Goal: Task Accomplishment & Management: Use online tool/utility

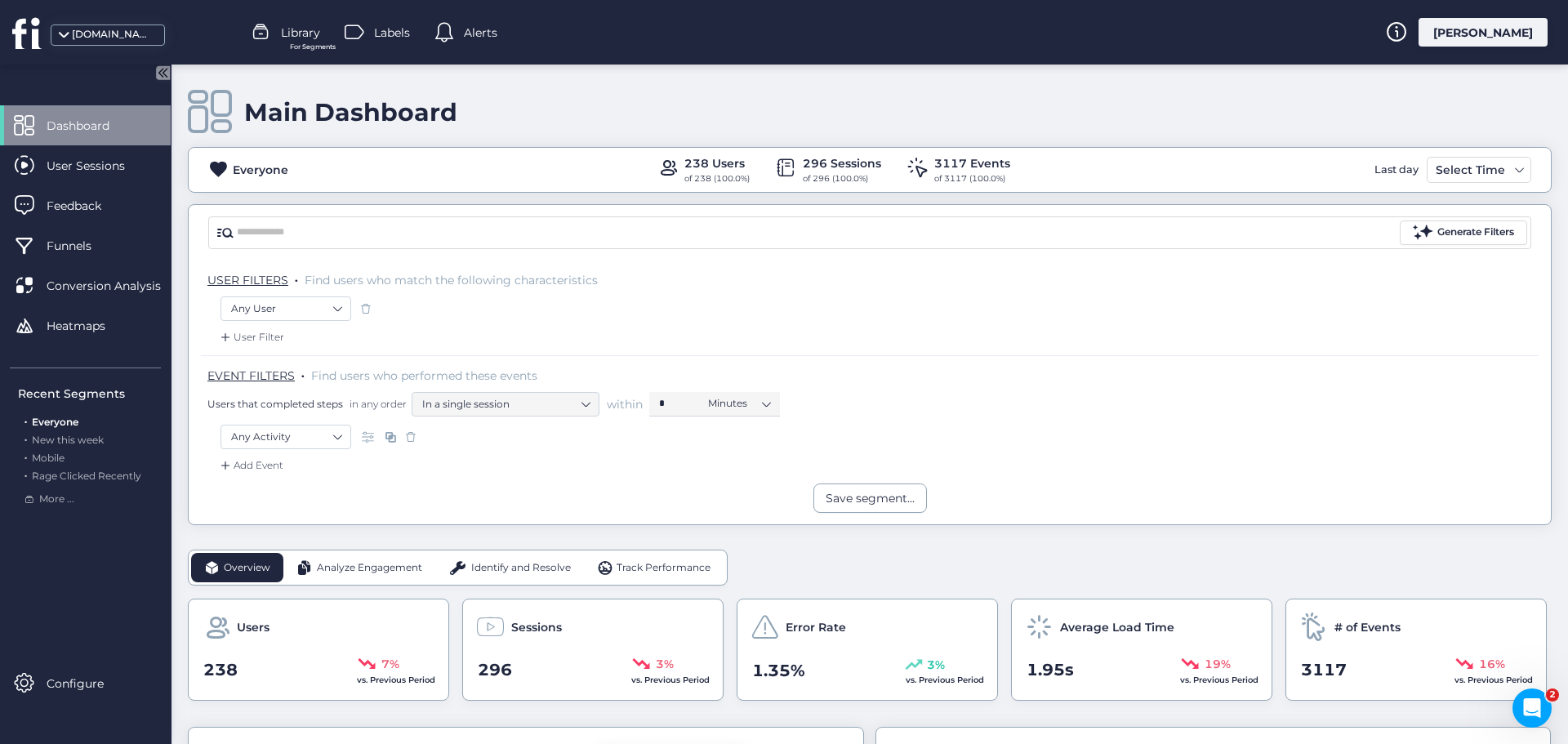
scroll to position [245, 0]
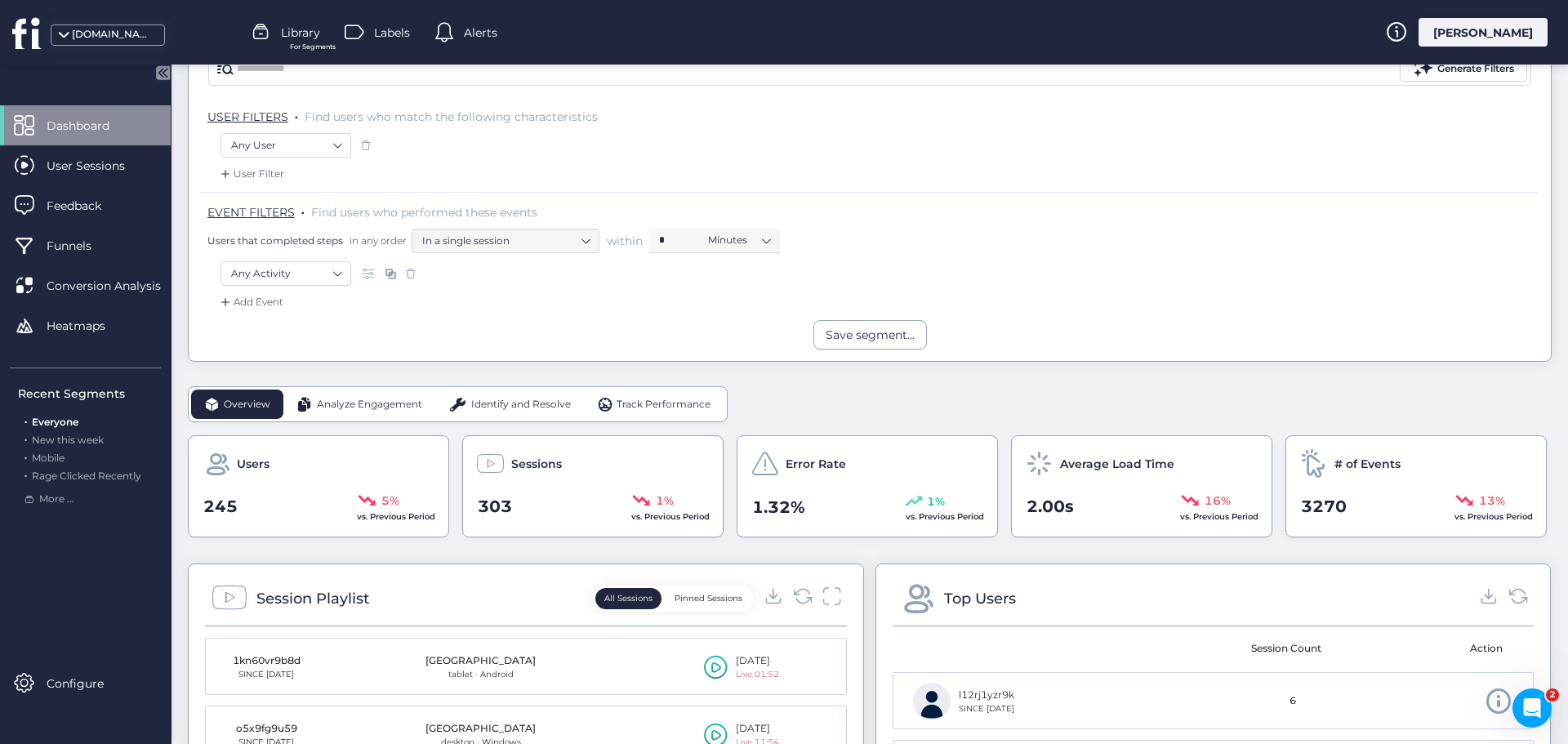
click at [376, 402] on span "Analyze Engagement" at bounding box center [369, 404] width 106 height 16
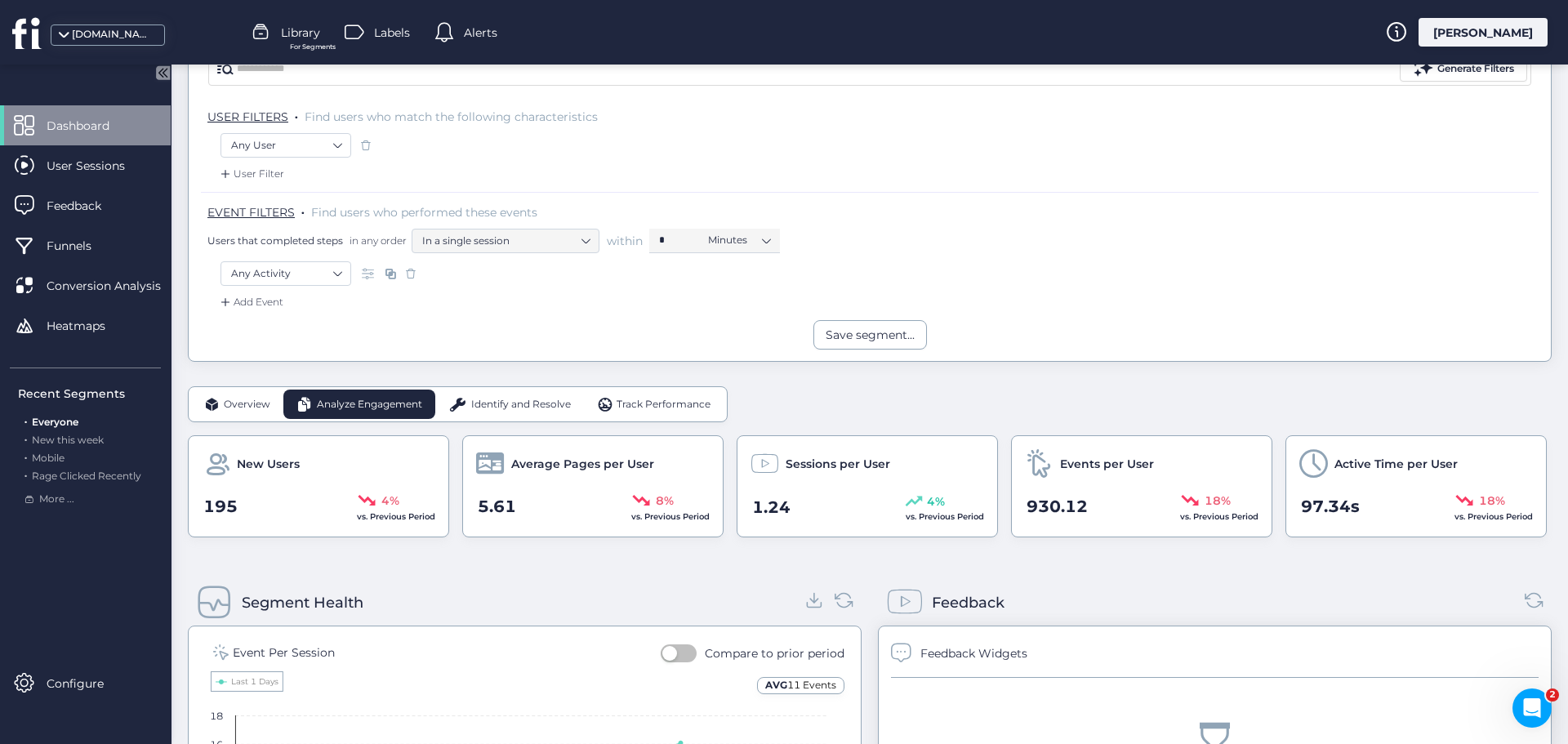
click at [487, 402] on span "Identify and Resolve" at bounding box center [521, 404] width 100 height 16
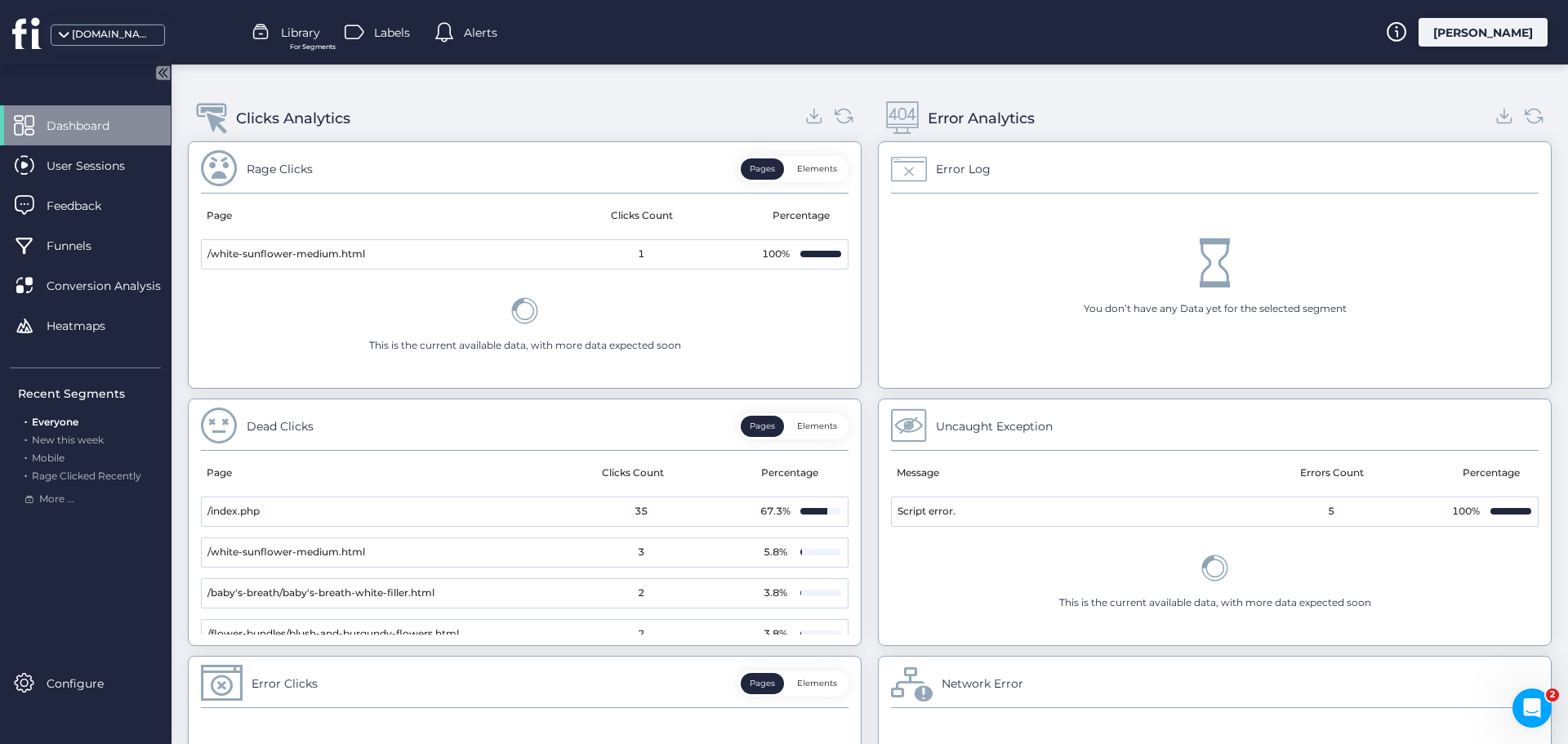
scroll to position [620, 0]
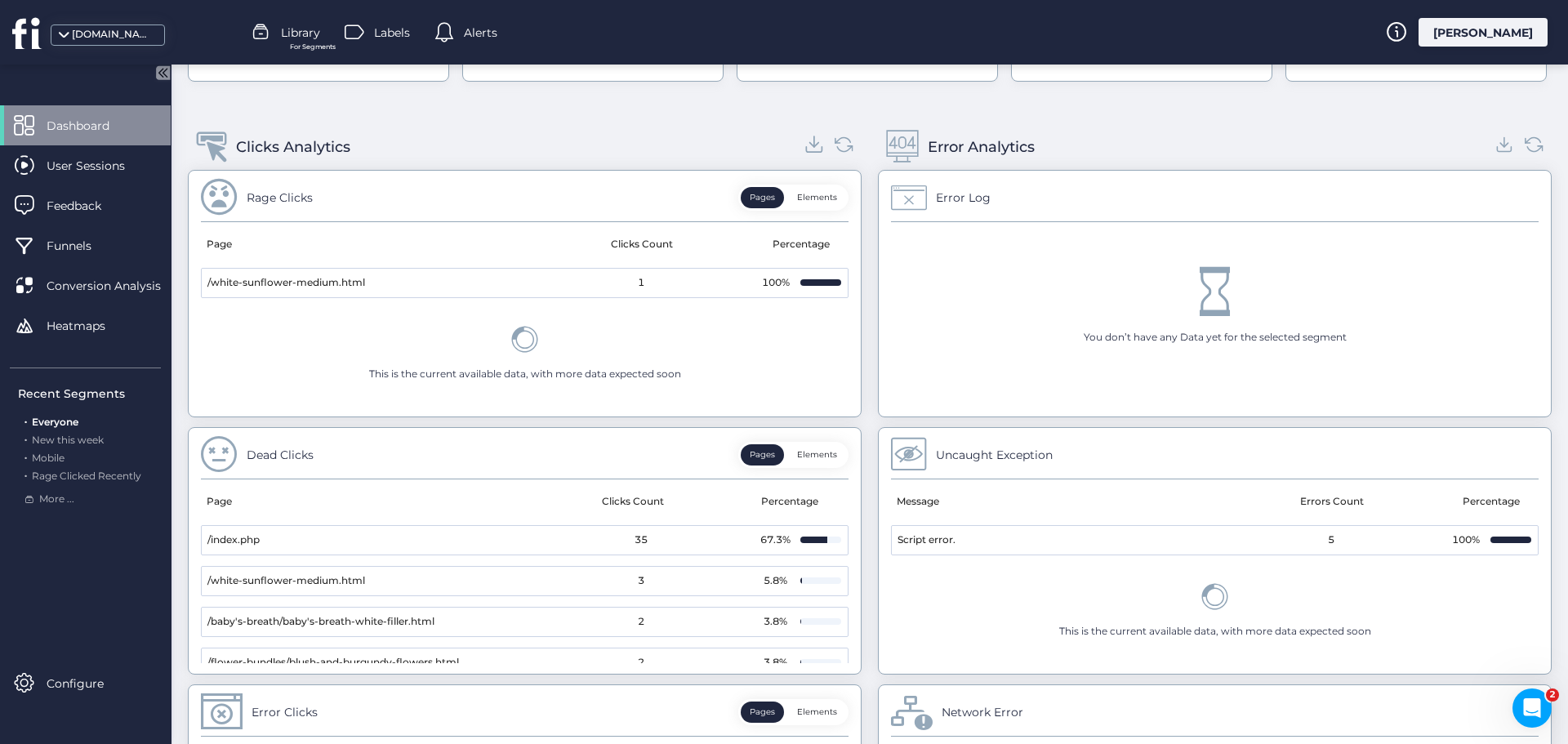
click at [812, 147] on icon at bounding box center [815, 144] width 22 height 22
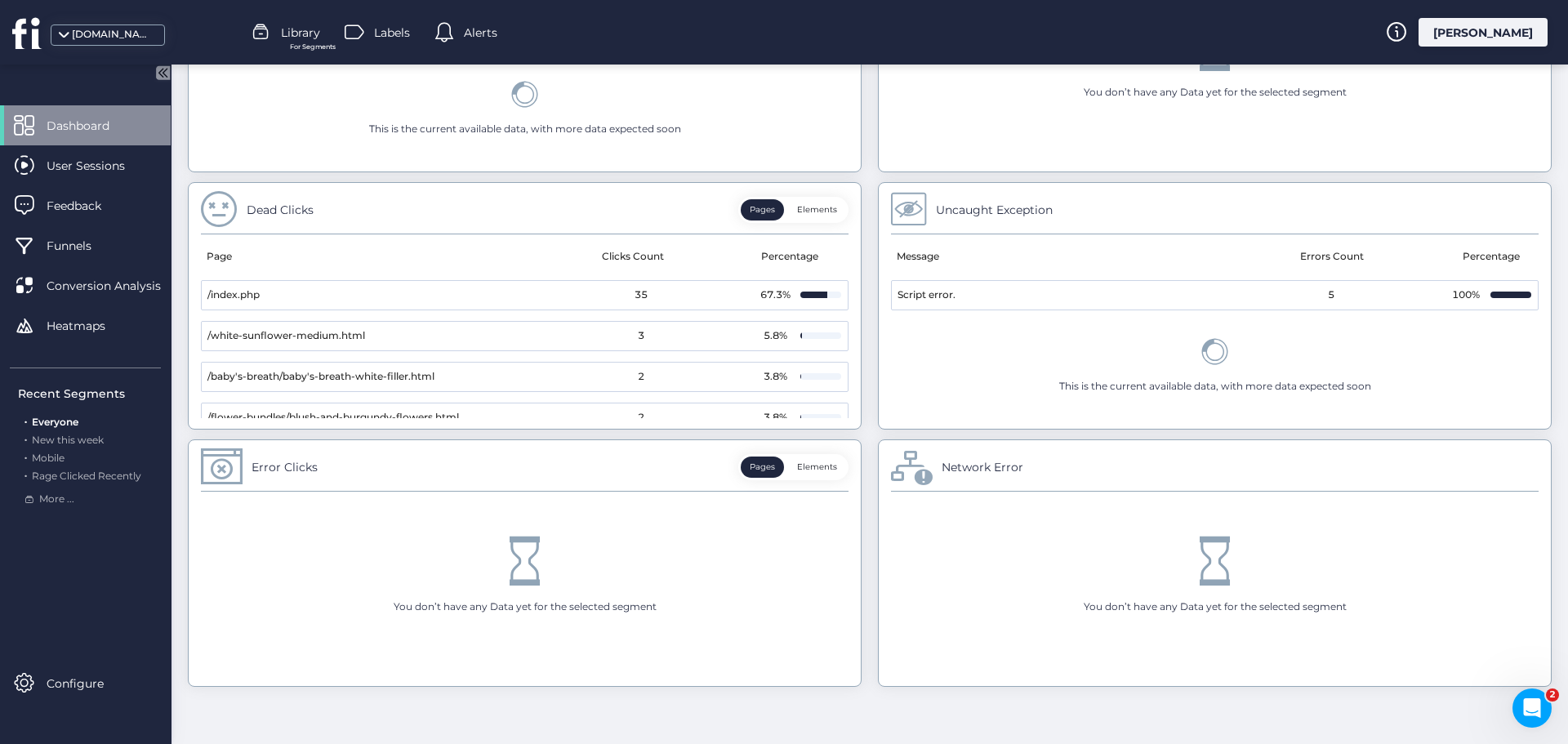
scroll to position [537, 0]
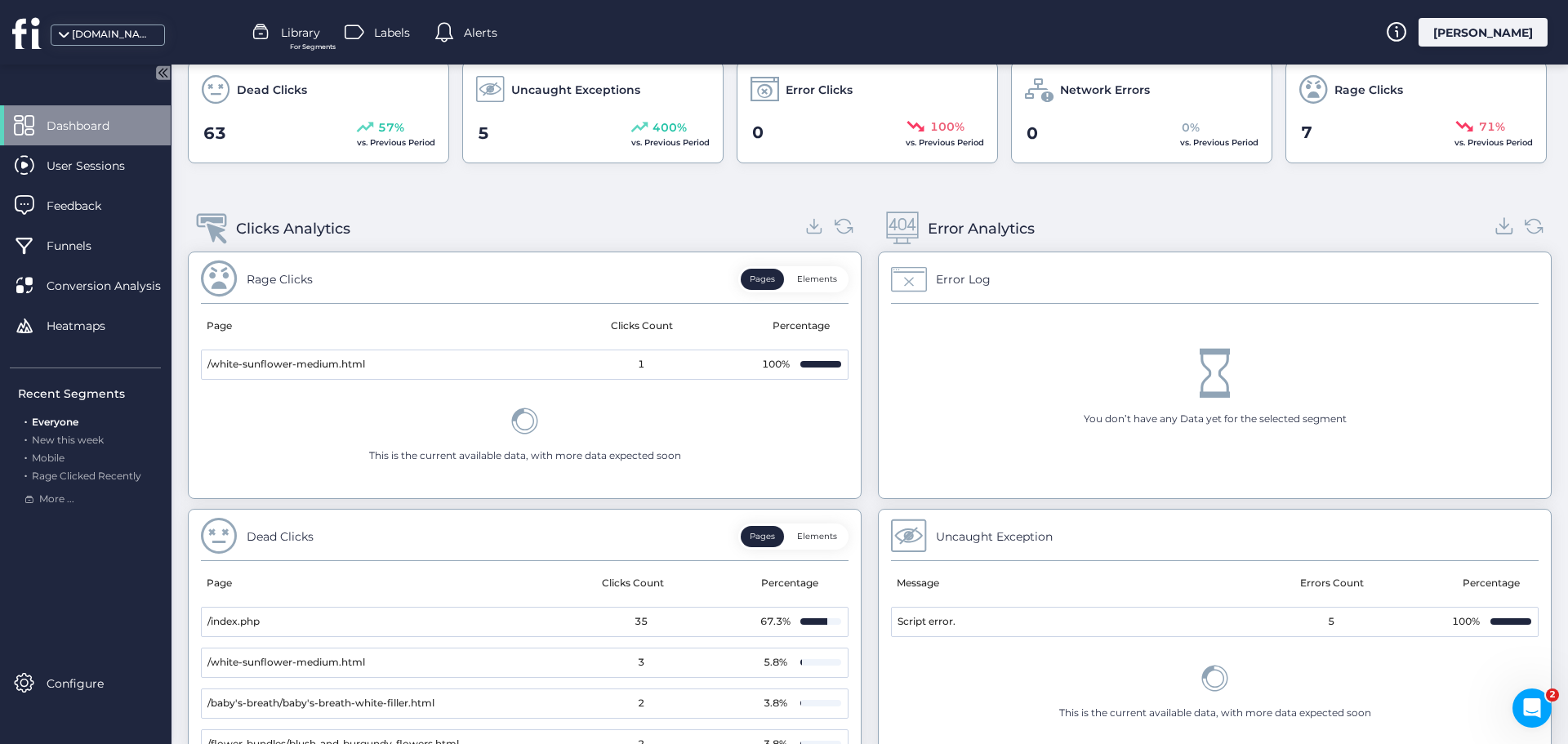
click at [1494, 230] on icon at bounding box center [1505, 226] width 22 height 22
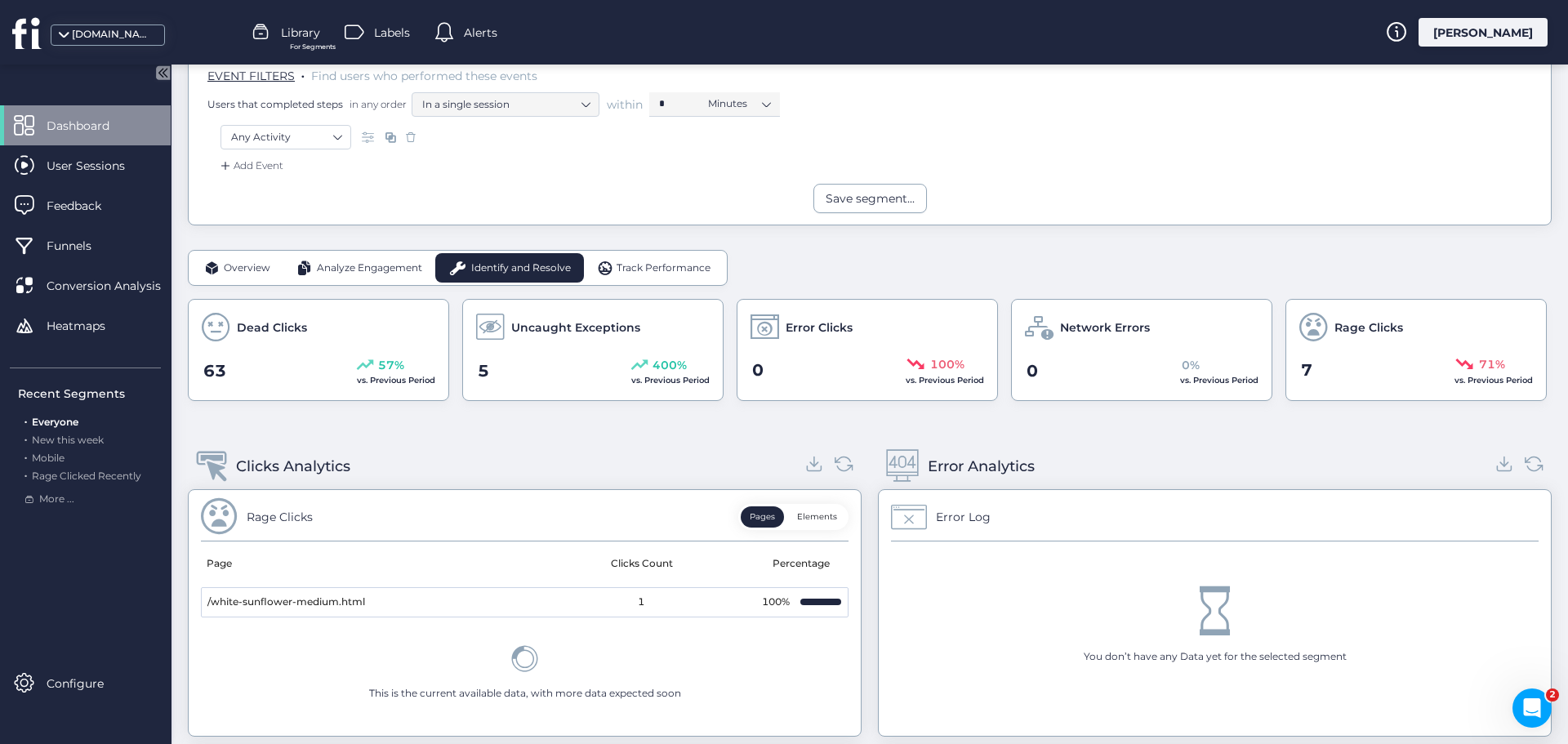
scroll to position [0, 0]
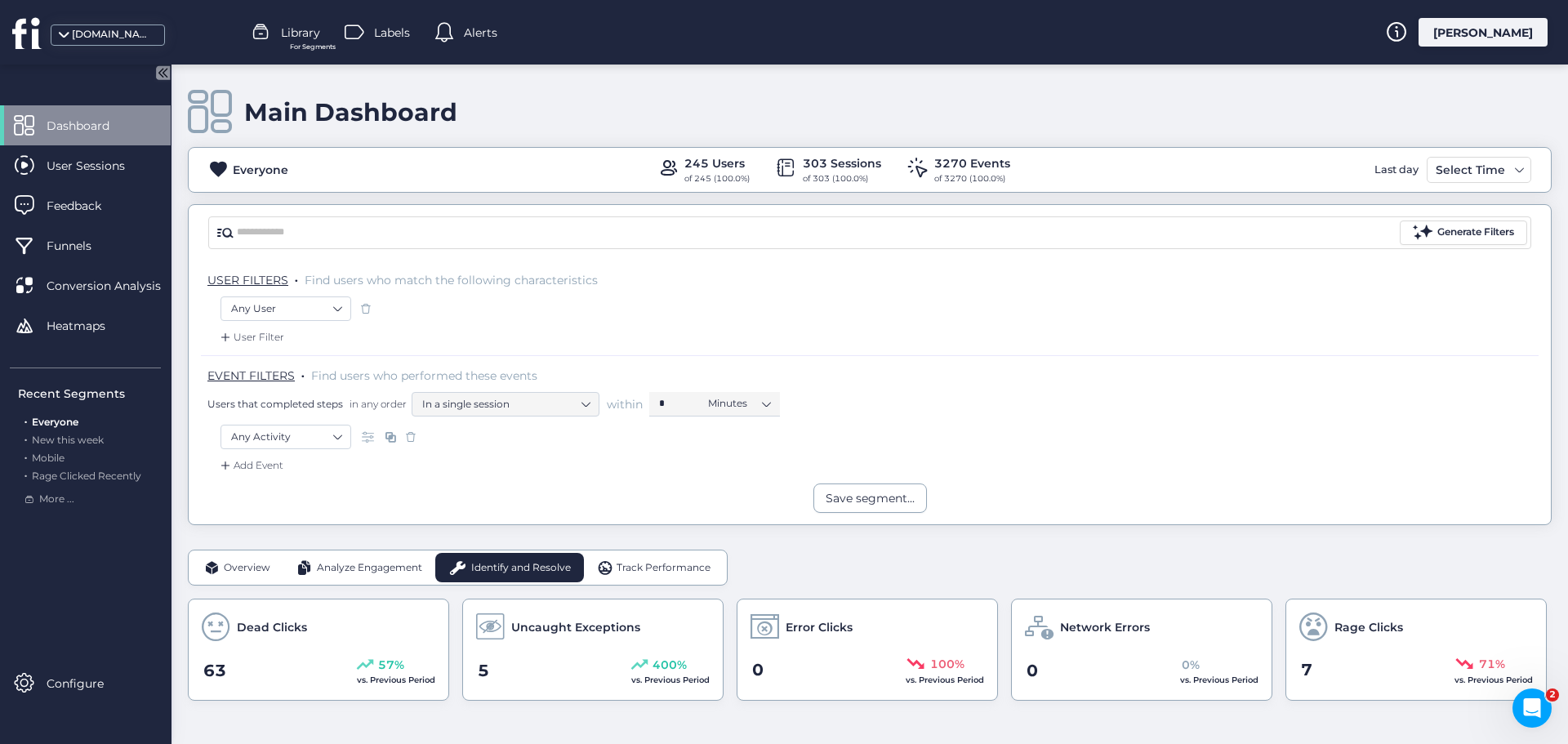
click at [641, 562] on span "Track Performance" at bounding box center [663, 568] width 94 height 16
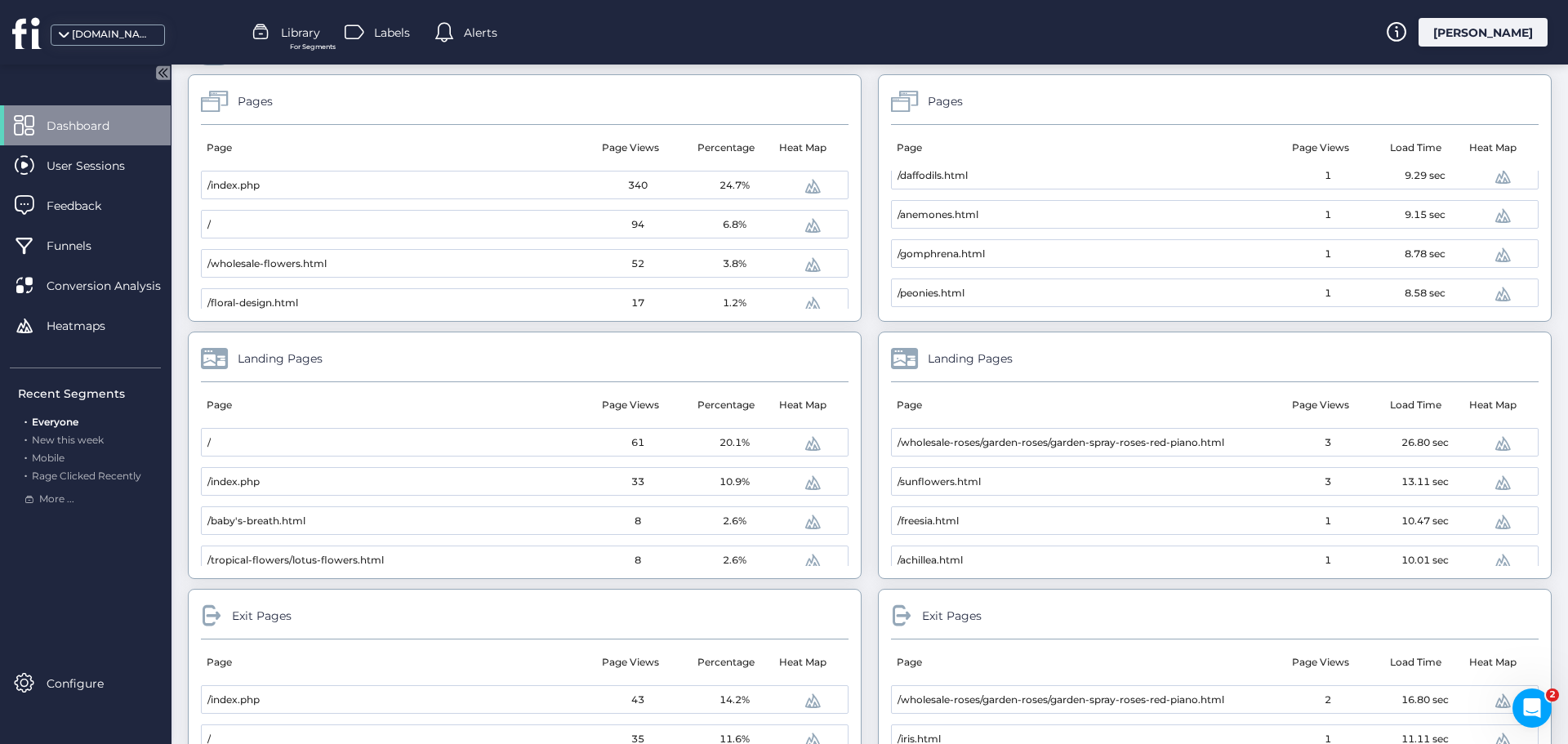
scroll to position [246, 0]
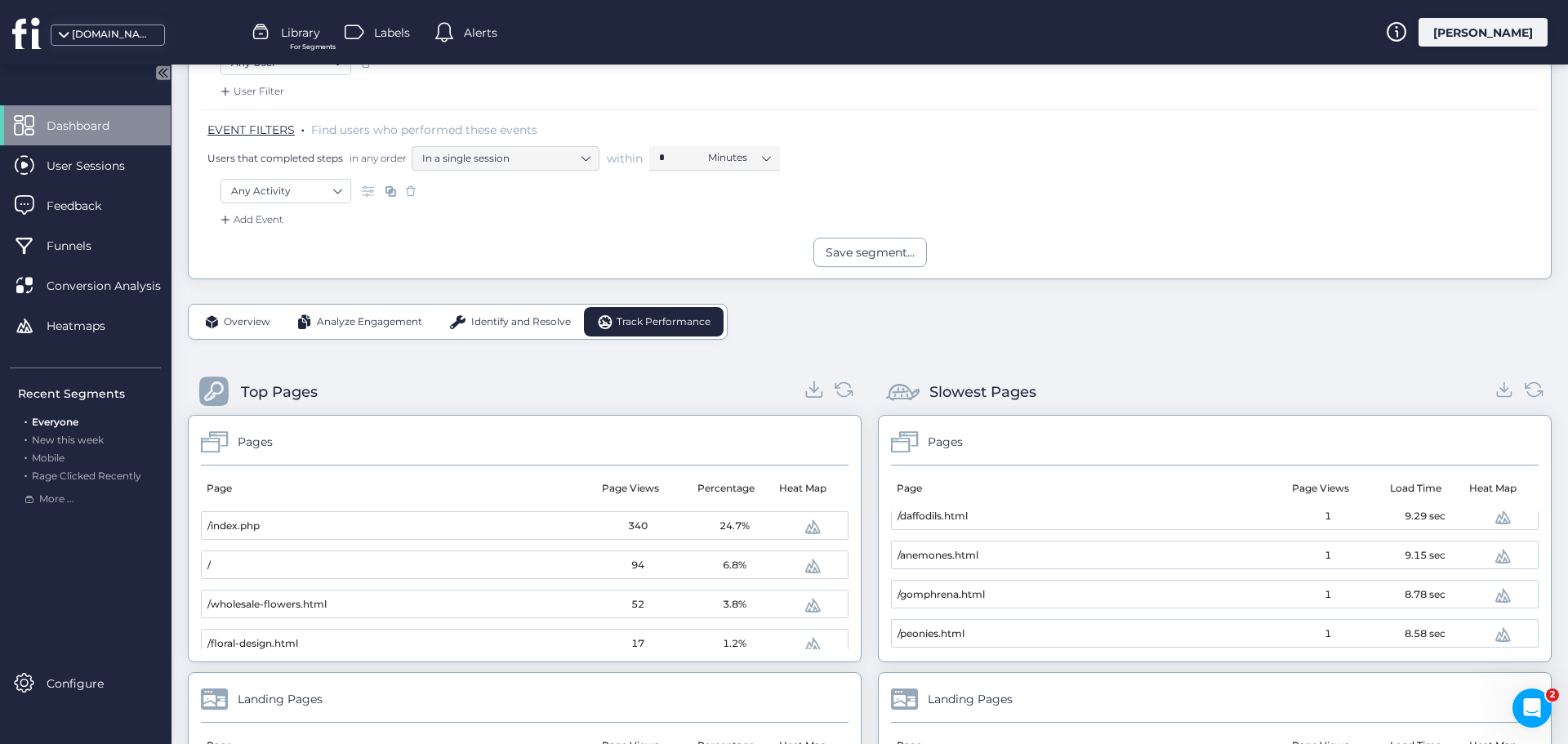
click at [806, 387] on icon at bounding box center [815, 389] width 22 height 22
click at [1494, 400] on icon at bounding box center [1505, 389] width 22 height 22
